Goal: Task Accomplishment & Management: Use online tool/utility

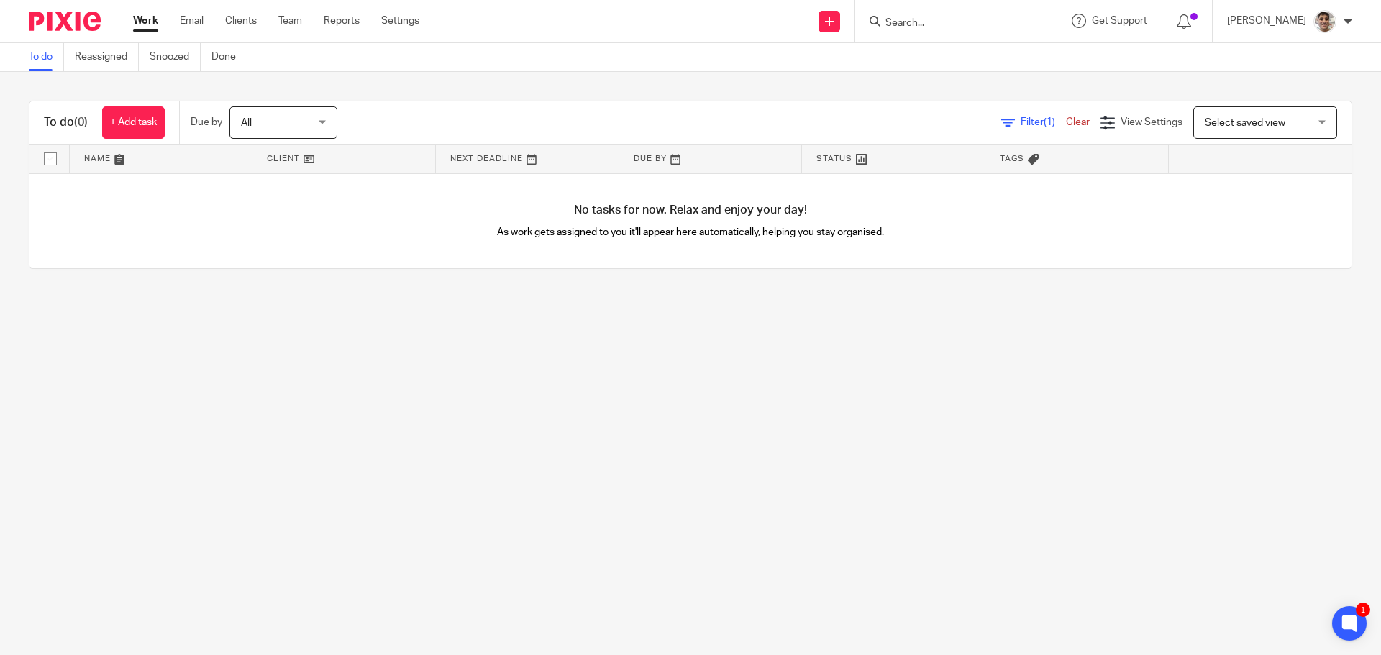
click at [803, 425] on main "To do Reassigned Snoozed Done To do (0) + Add task Due by All All Today Tomorro…" at bounding box center [690, 327] width 1381 height 655
drag, startPoint x: 575, startPoint y: 375, endPoint x: 800, endPoint y: 388, distance: 224.8
click at [584, 375] on main "To do Reassigned Snoozed Done To do (0) + Add task Due by All All Today Tomorro…" at bounding box center [690, 327] width 1381 height 655
click at [800, 388] on main "To do Reassigned Snoozed Done To do (0) + Add task Due by All All Today Tomorro…" at bounding box center [690, 327] width 1381 height 655
click at [448, 472] on main "To do Reassigned Snoozed Done To do (0) + Add task Due by All All Today Tomorro…" at bounding box center [690, 327] width 1381 height 655
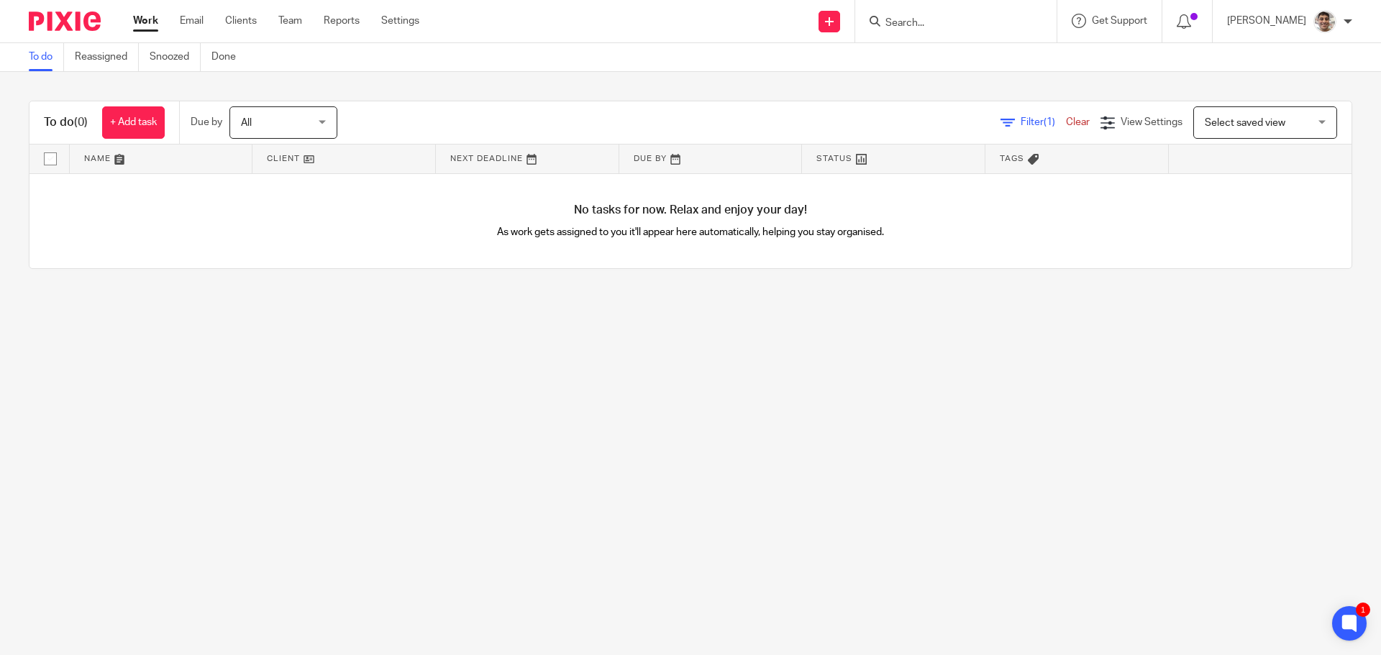
click at [528, 475] on main "To do Reassigned Snoozed Done To do (0) + Add task Due by All All Today Tomorro…" at bounding box center [690, 327] width 1381 height 655
click at [951, 16] on form at bounding box center [960, 21] width 153 height 18
click at [947, 24] on input "Search" at bounding box center [948, 23] width 129 height 13
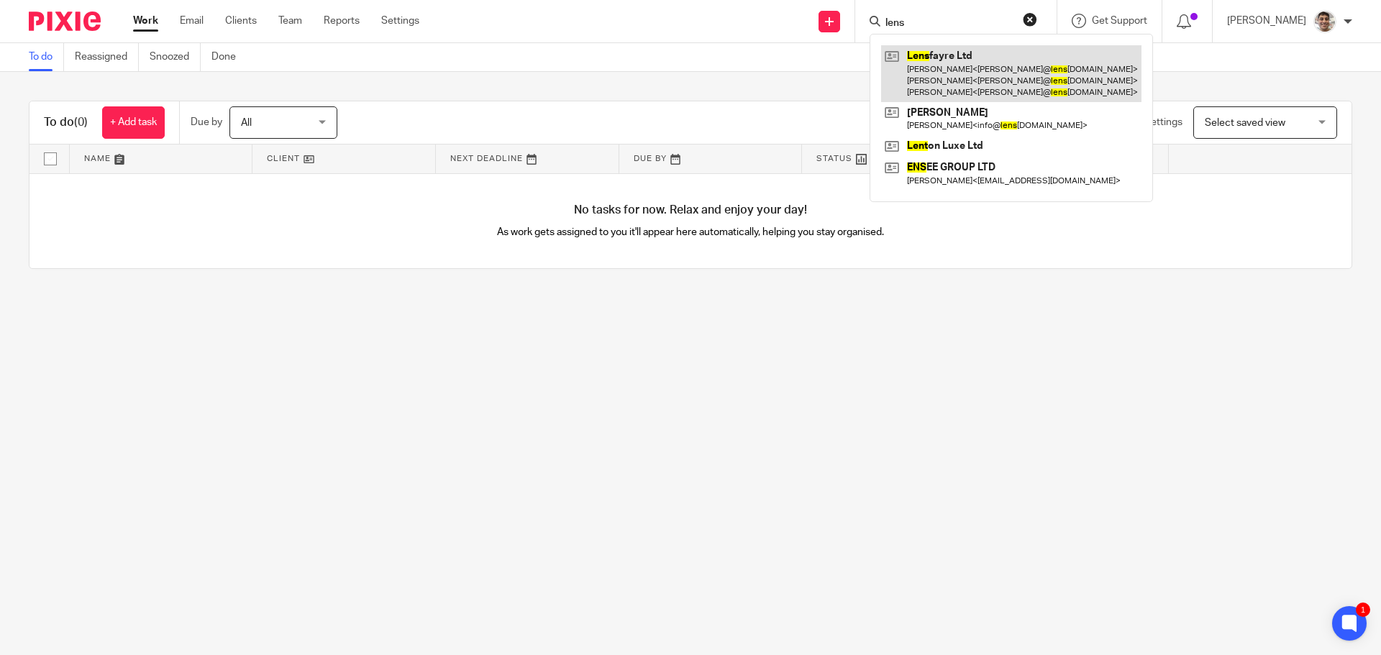
type input "lens"
click at [967, 68] on link at bounding box center [1011, 73] width 260 height 57
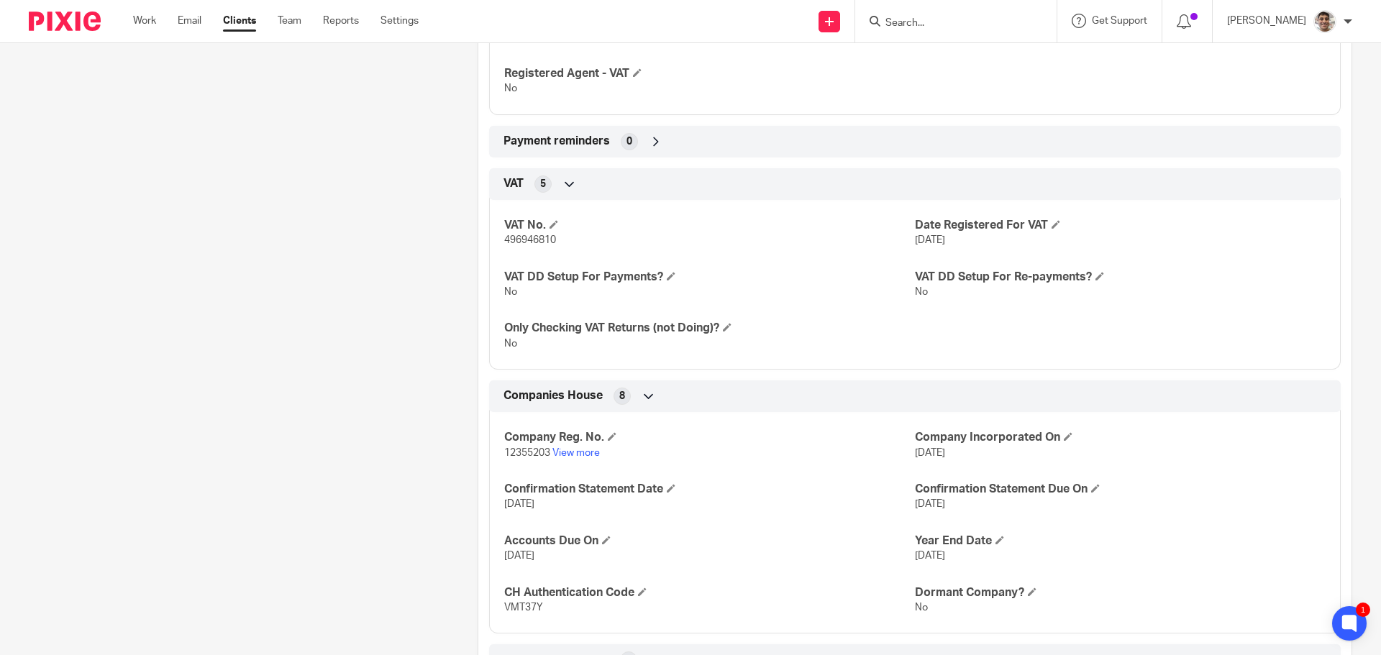
scroll to position [1139, 0]
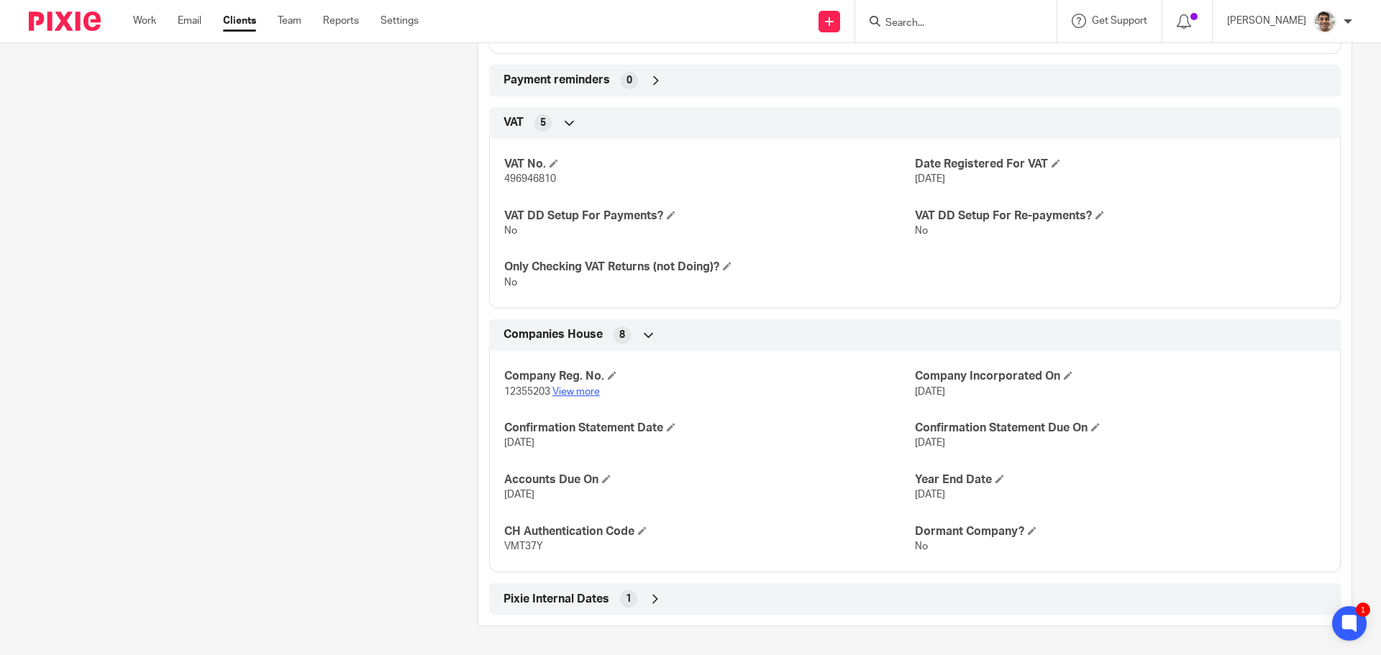
click at [585, 390] on link "View more" at bounding box center [575, 392] width 47 height 10
click at [648, 606] on icon at bounding box center [655, 599] width 14 height 14
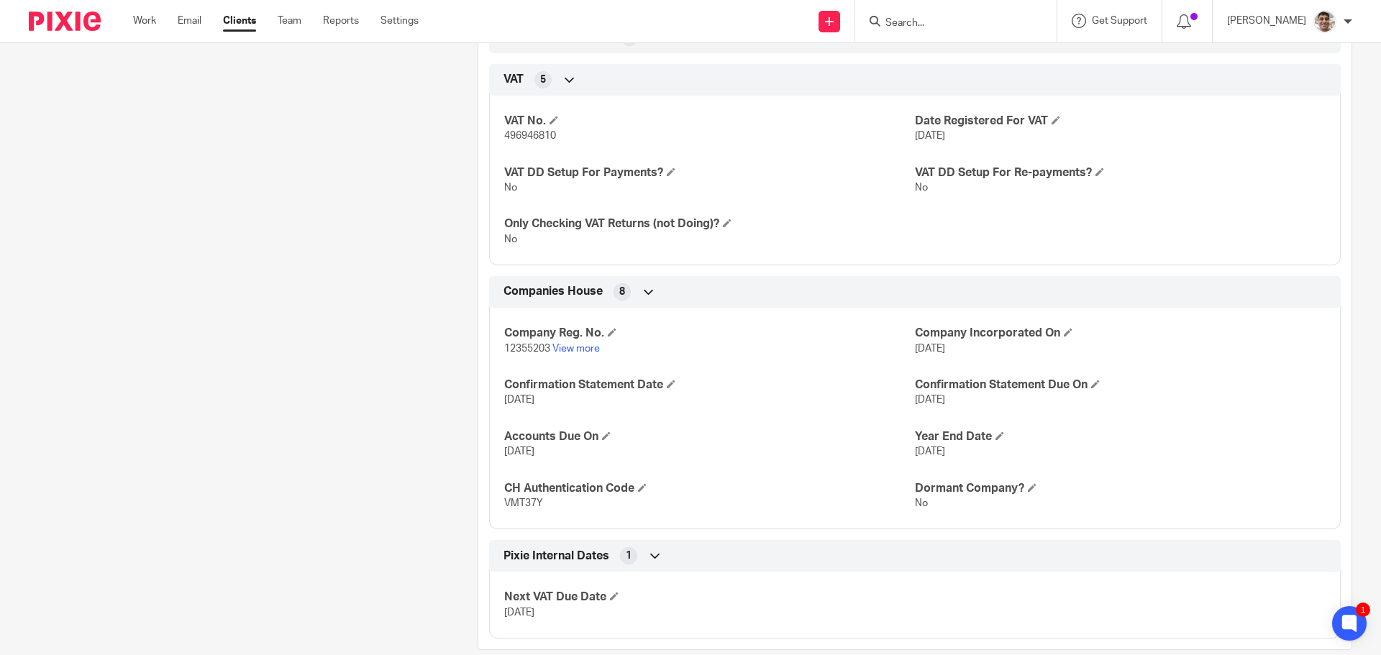
scroll to position [1206, 0]
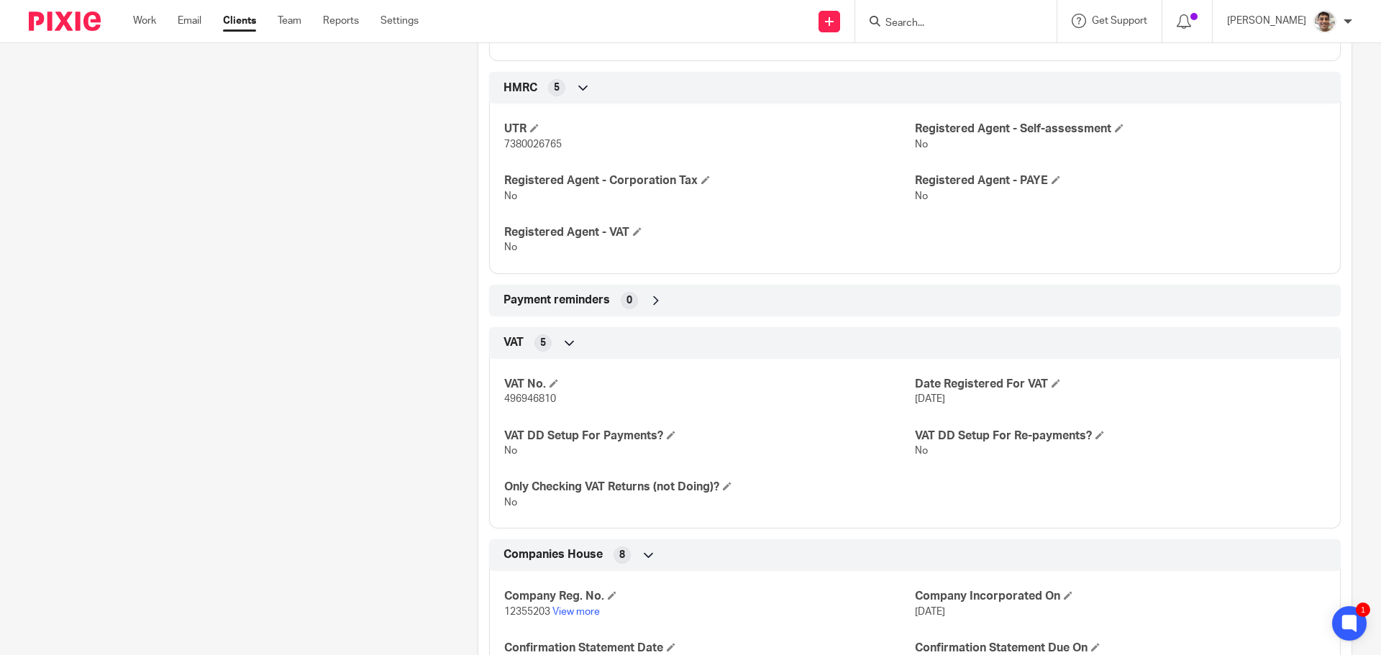
scroll to position [918, 0]
click at [529, 401] on span "496946810" at bounding box center [530, 400] width 52 height 10
copy span "496946810"
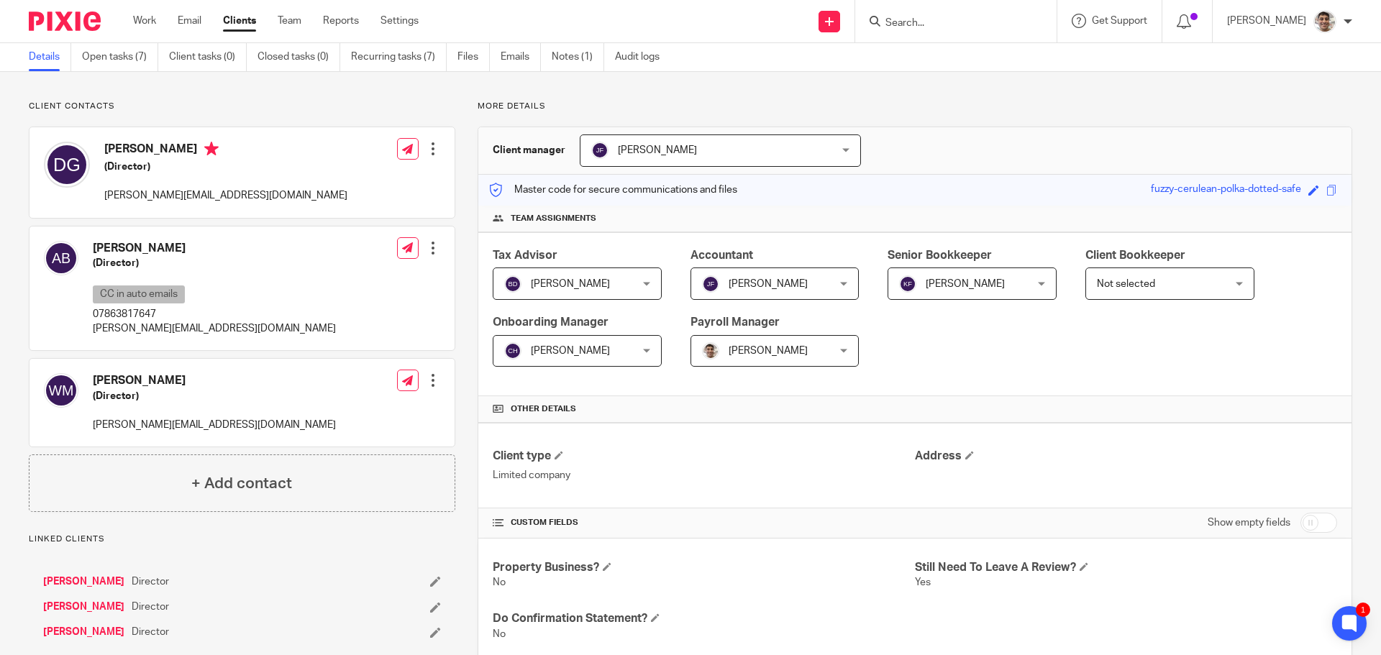
scroll to position [0, 0]
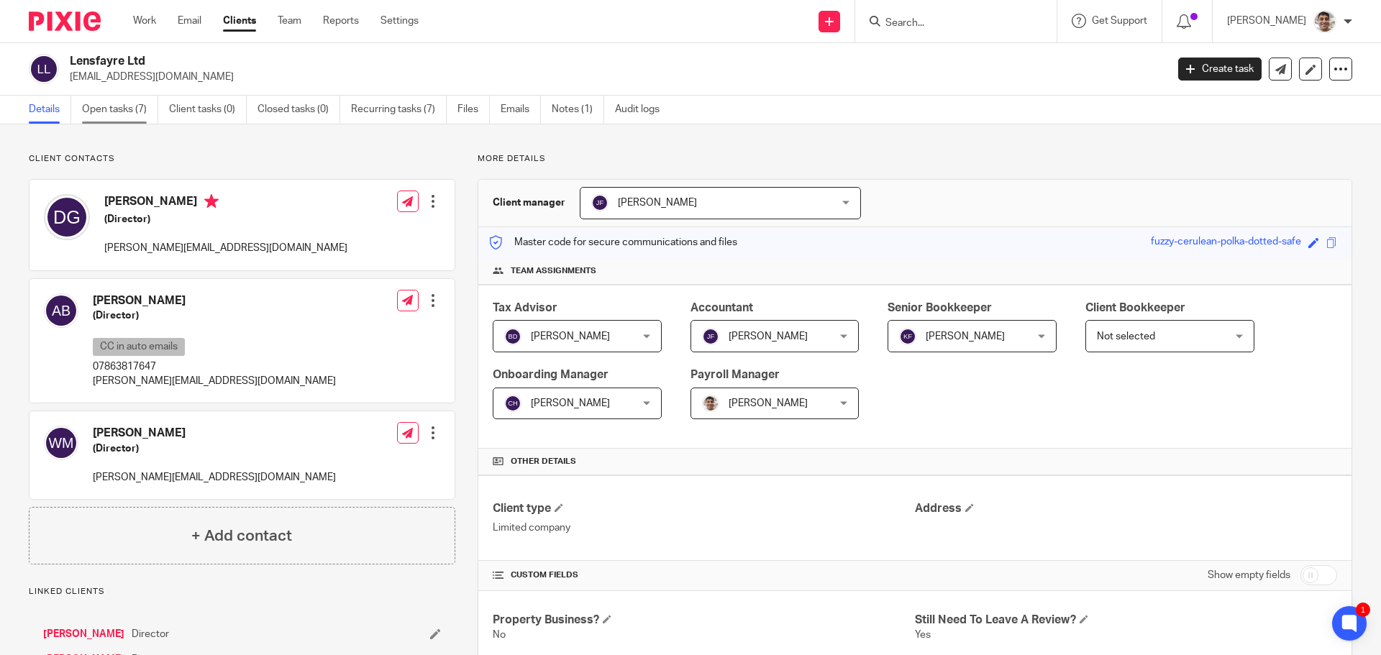
click at [115, 104] on link "Open tasks (7)" at bounding box center [120, 110] width 76 height 28
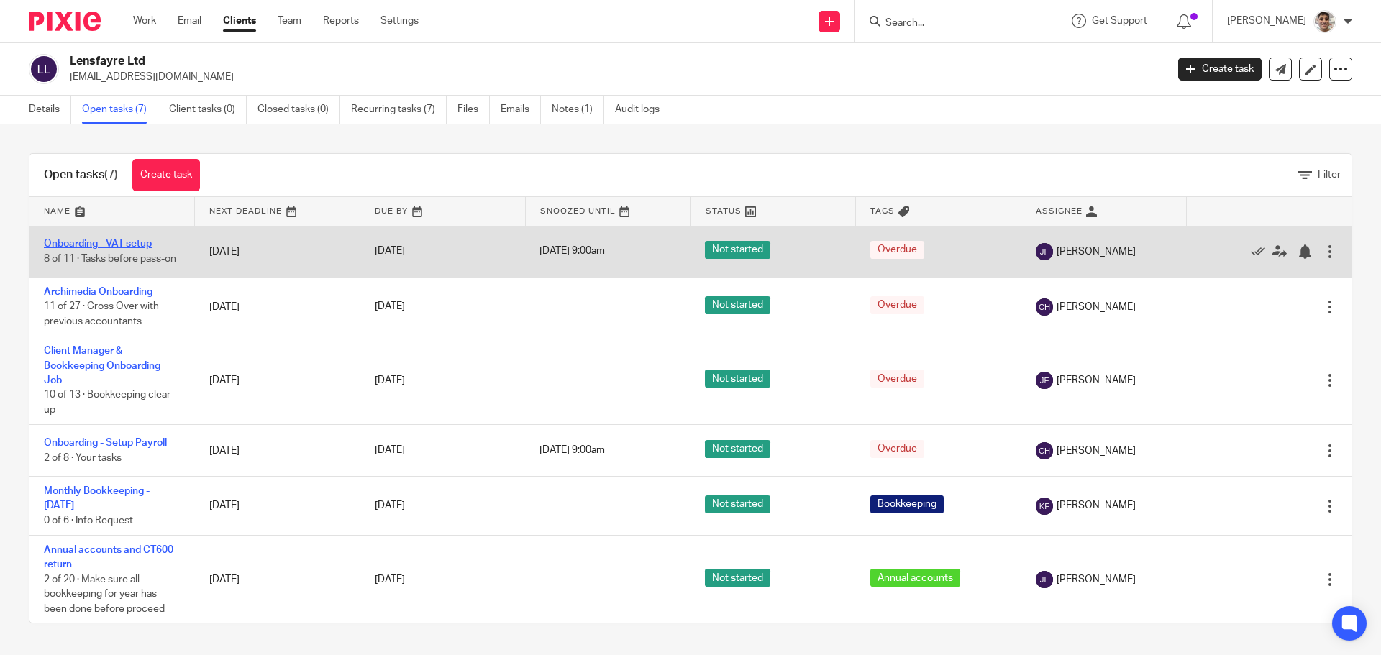
click at [96, 243] on link "Onboarding - VAT setup" at bounding box center [98, 244] width 108 height 10
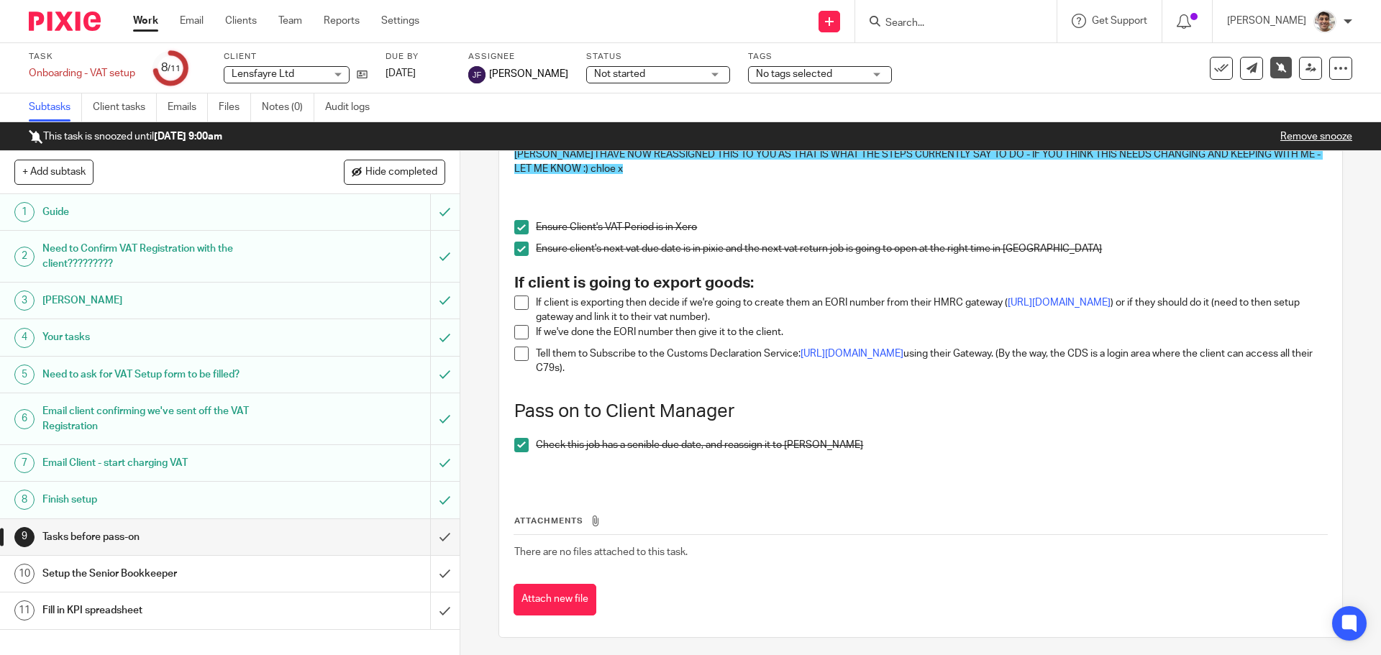
scroll to position [128, 0]
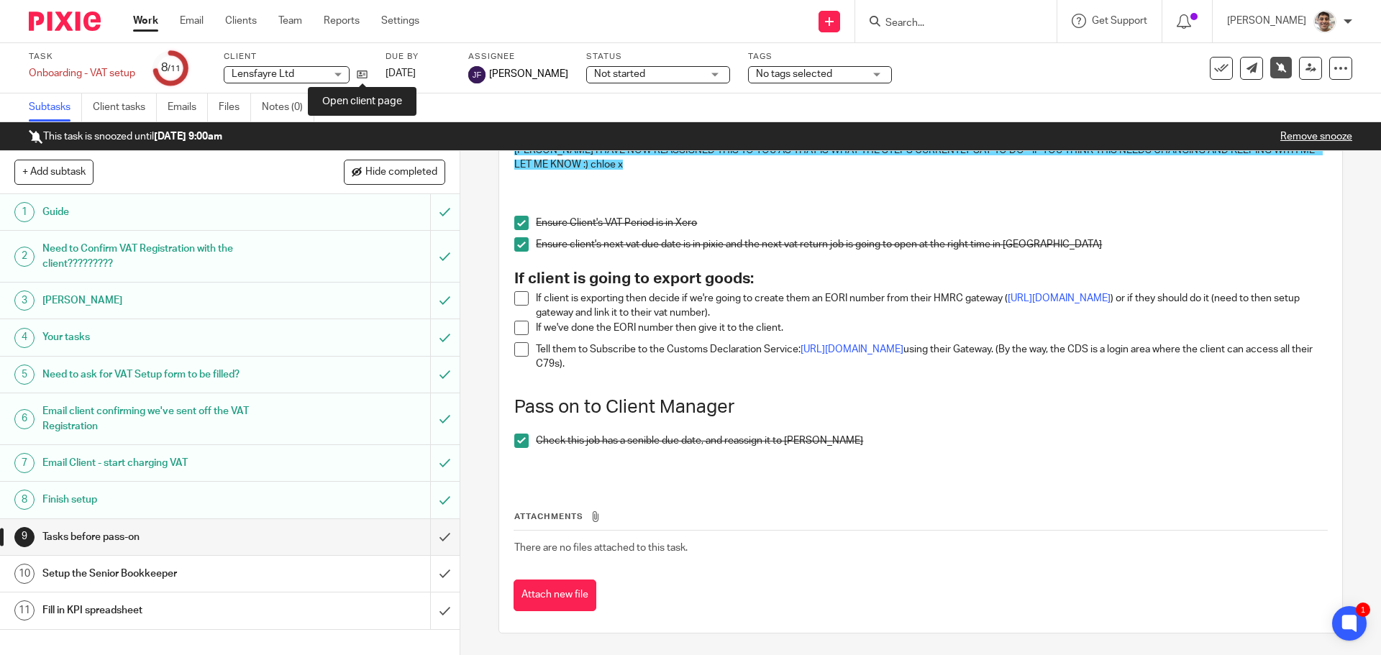
drag, startPoint x: 367, startPoint y: 75, endPoint x: 362, endPoint y: 65, distance: 10.6
click at [367, 75] on icon at bounding box center [362, 74] width 11 height 11
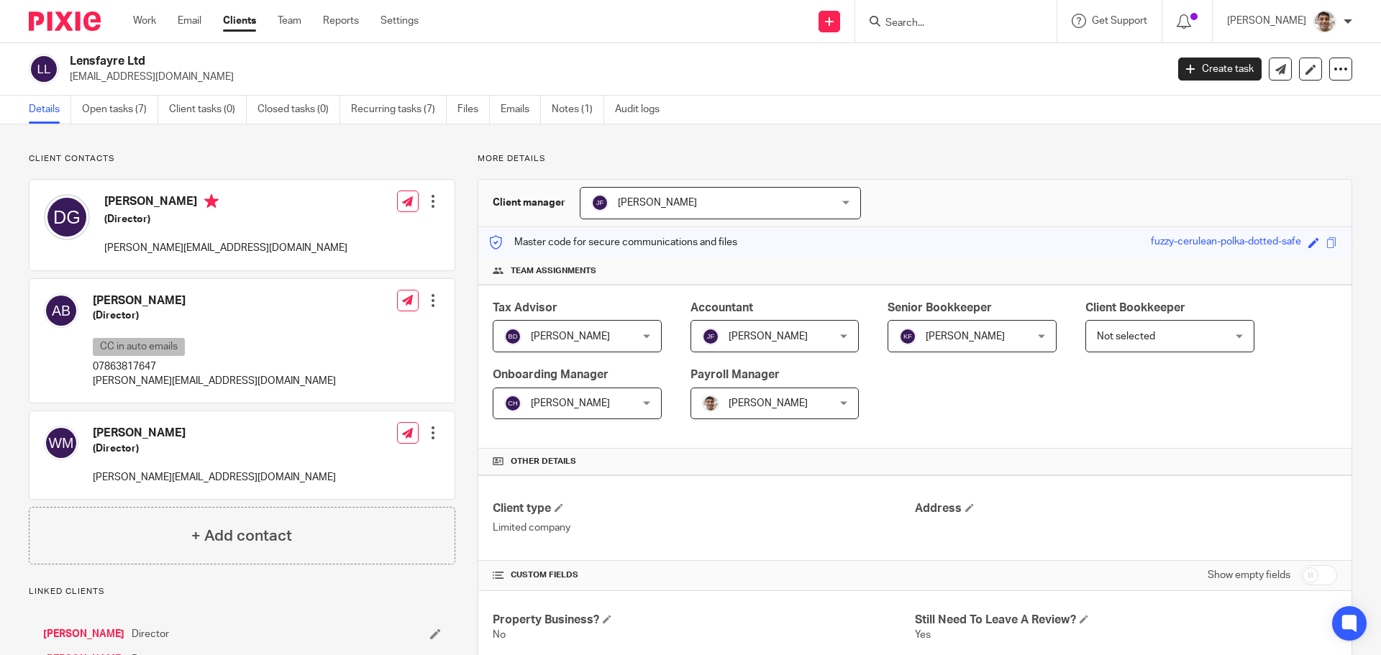
drag, startPoint x: 69, startPoint y: 59, endPoint x: 149, endPoint y: 56, distance: 79.9
click at [149, 56] on div "Lensfayre Ltd [EMAIL_ADDRESS][DOMAIN_NAME]" at bounding box center [593, 69] width 1128 height 30
copy h2 "Lensfayre Ltd"
